Goal: Task Accomplishment & Management: Use online tool/utility

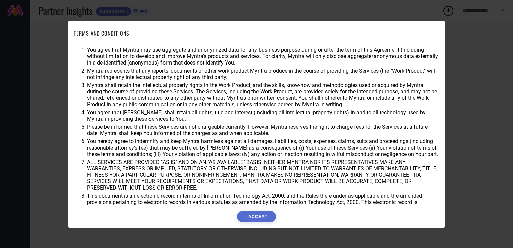
click at [249, 218] on button "I ACCEPT" at bounding box center [256, 216] width 39 height 11
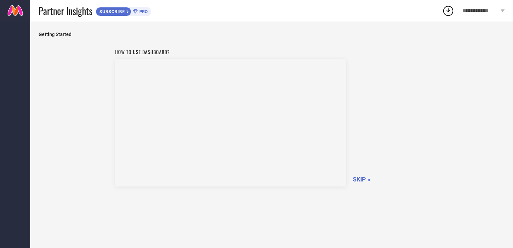
click at [364, 181] on span "SKIP »" at bounding box center [361, 179] width 17 height 7
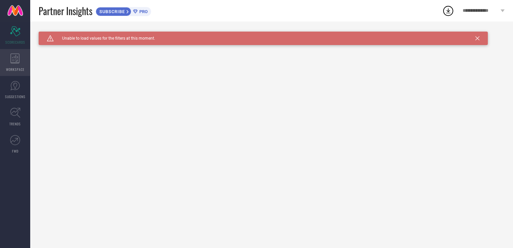
click at [15, 72] on div "WORKSPACE" at bounding box center [15, 62] width 30 height 27
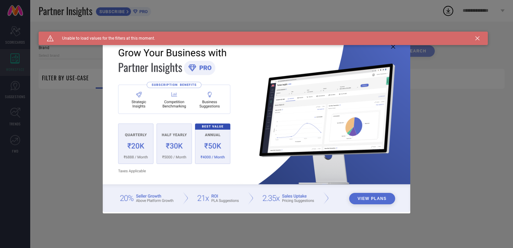
type input "1 STOP FASHION"
type input "All"
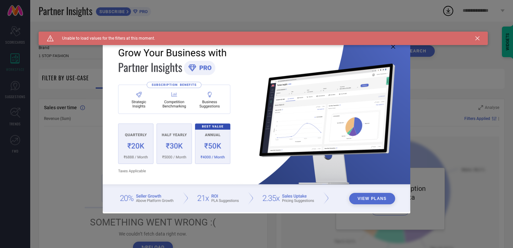
click at [393, 46] on icon at bounding box center [393, 47] width 4 height 4
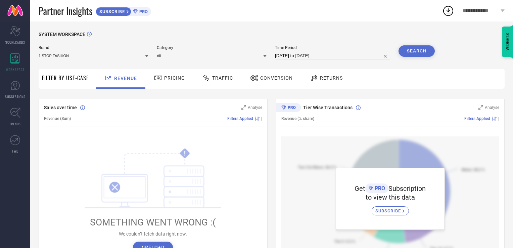
click at [177, 81] on span "Pricing" at bounding box center [174, 77] width 21 height 5
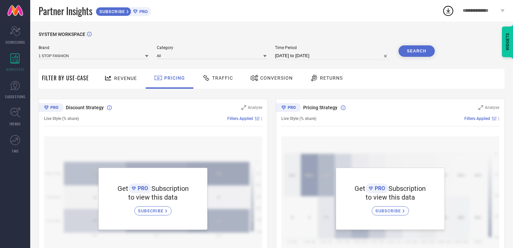
click at [220, 79] on span "Traffic" at bounding box center [222, 77] width 21 height 5
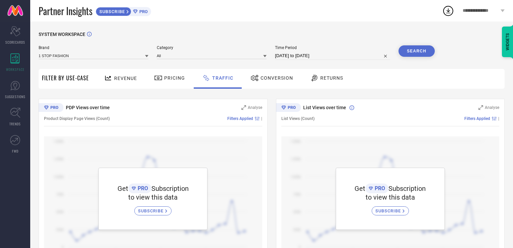
click at [269, 80] on span "Conversion" at bounding box center [277, 77] width 33 height 5
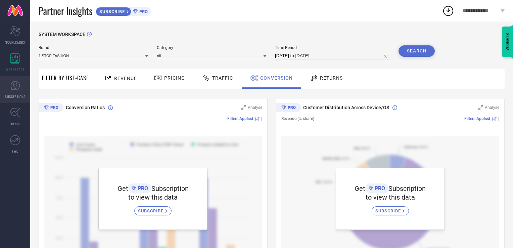
click at [12, 90] on icon at bounding box center [15, 86] width 10 height 10
